Goal: Check status

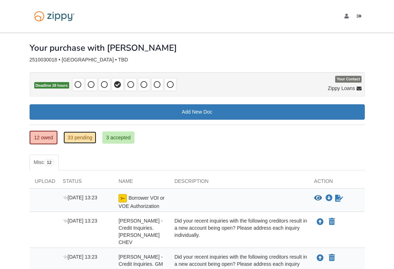
click at [78, 138] on link "33 pending" at bounding box center [79, 137] width 32 height 12
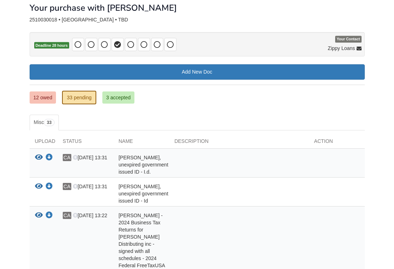
scroll to position [36, 0]
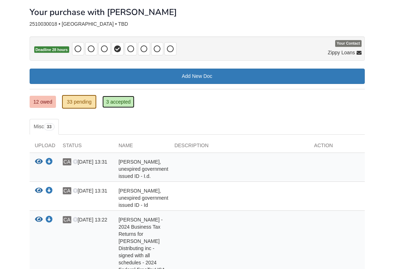
click at [120, 103] on link "3 accepted" at bounding box center [118, 102] width 32 height 12
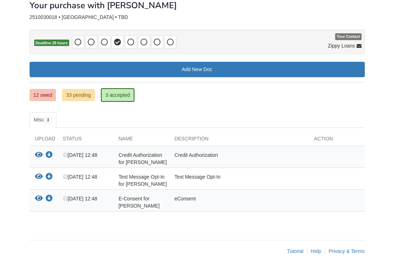
scroll to position [57, 0]
click at [46, 89] on link "12 owed" at bounding box center [43, 95] width 27 height 12
